Goal: Go to known website: Access a specific website the user already knows

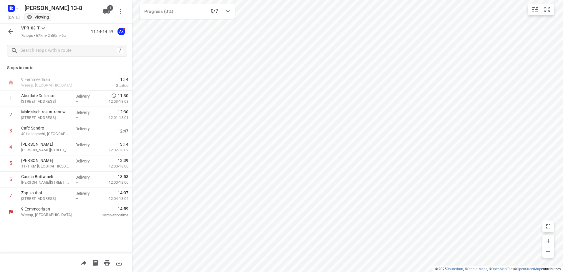
click at [4, 6] on div "[PERSON_NAME] 13-8 [DATE] Viewing 1" at bounding box center [66, 12] width 132 height 24
click at [11, 7] on icon "button" at bounding box center [10, 6] width 1 height 1
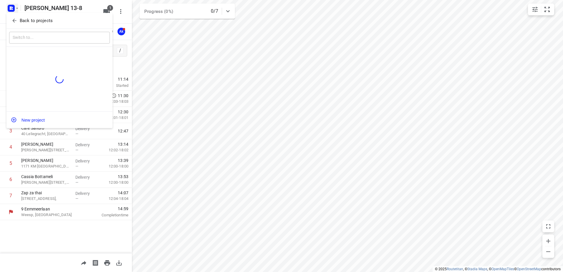
drag, startPoint x: 11, startPoint y: 15, endPoint x: 12, endPoint y: 18, distance: 3.3
click at [10, 16] on div "Back to projects" at bounding box center [59, 21] width 106 height 16
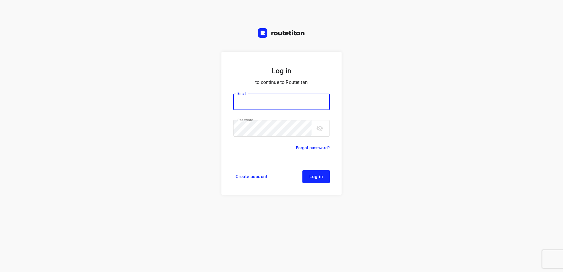
type input "[EMAIL_ADDRESS][DOMAIN_NAME]"
click at [326, 175] on button "Log in" at bounding box center [316, 176] width 27 height 13
